Goal: Find specific page/section: Find specific page/section

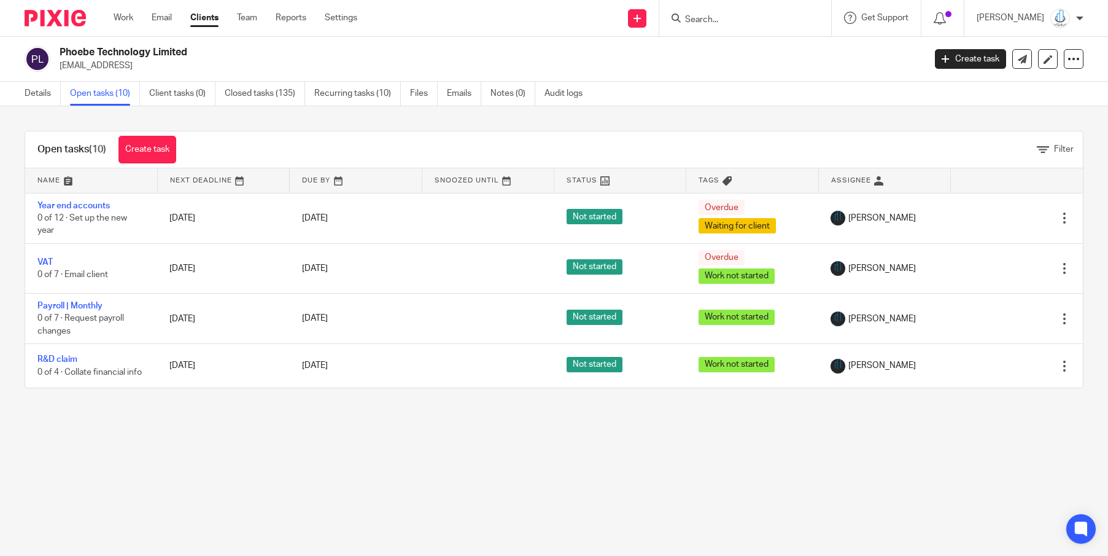
click at [734, 21] on input "Search" at bounding box center [739, 20] width 111 height 11
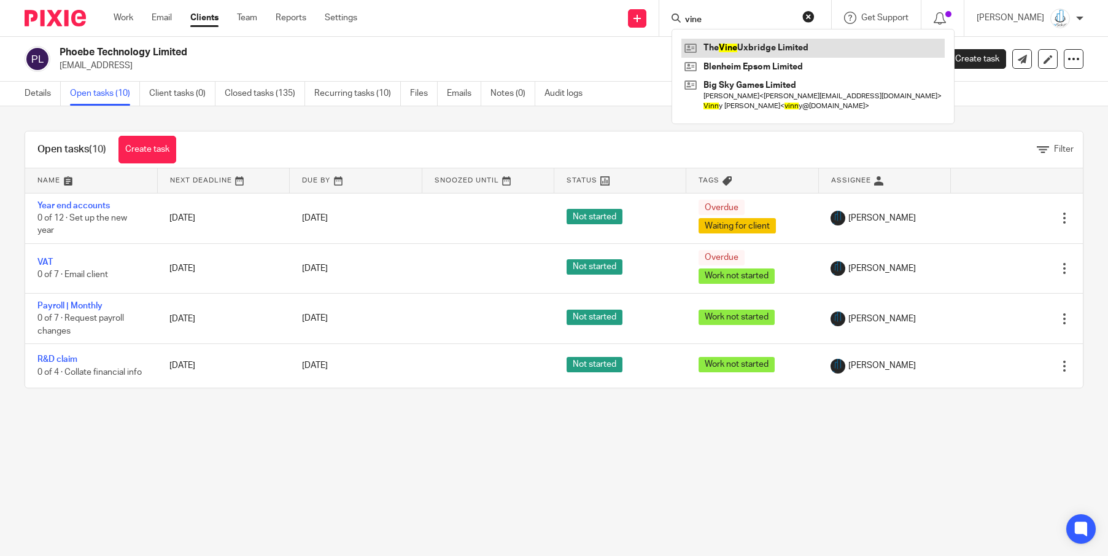
type input "vine"
click at [752, 50] on link at bounding box center [813, 48] width 263 height 18
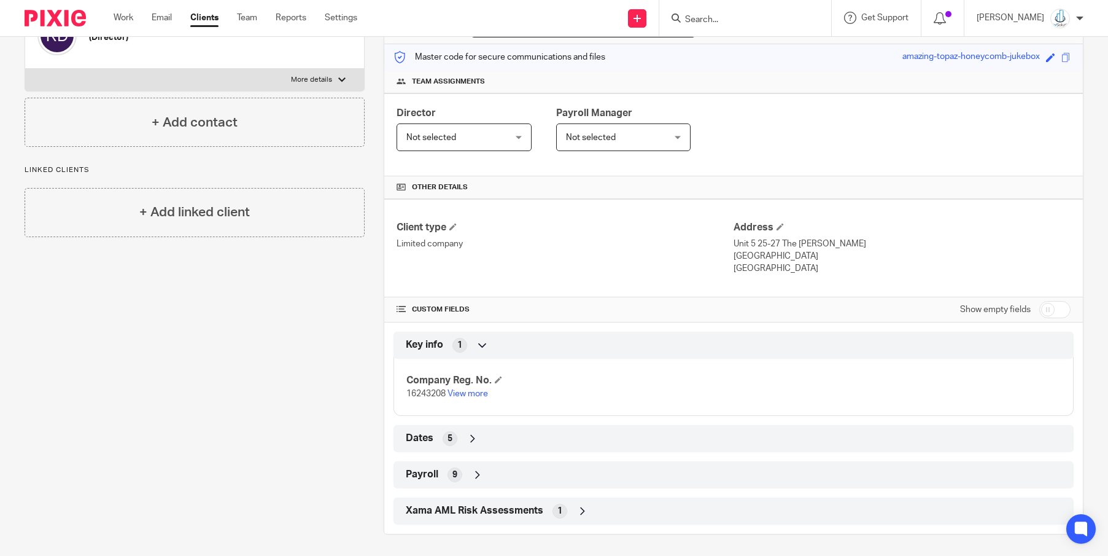
scroll to position [146, 0]
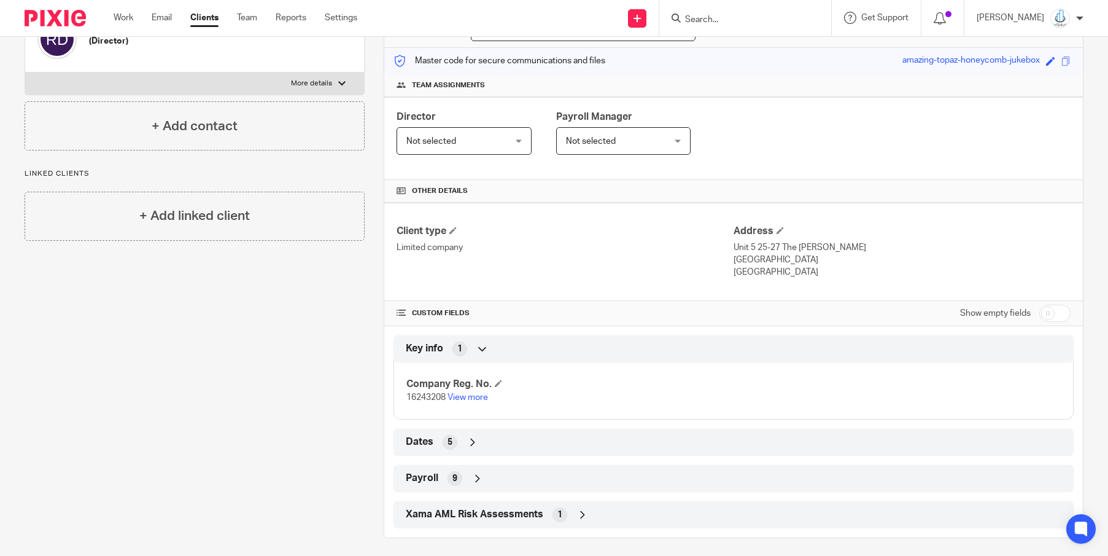
click at [728, 19] on input "Search" at bounding box center [739, 20] width 111 height 11
type input "cozy"
click at [734, 60] on div "Cozy Bars Limited" at bounding box center [758, 48] width 172 height 38
click at [740, 53] on link at bounding box center [758, 48] width 152 height 18
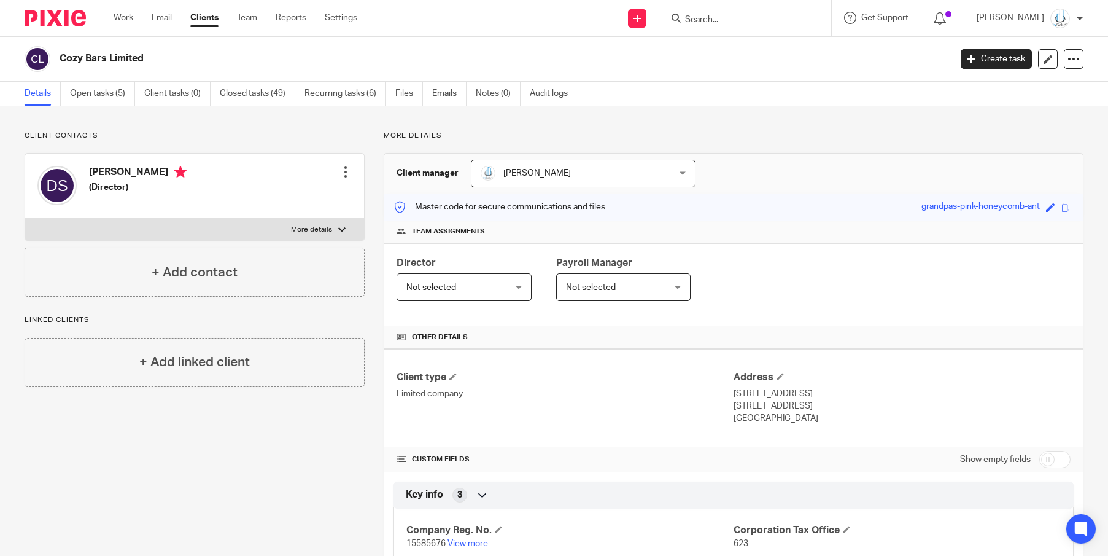
scroll to position [94, 0]
